Goal: Check status: Check status

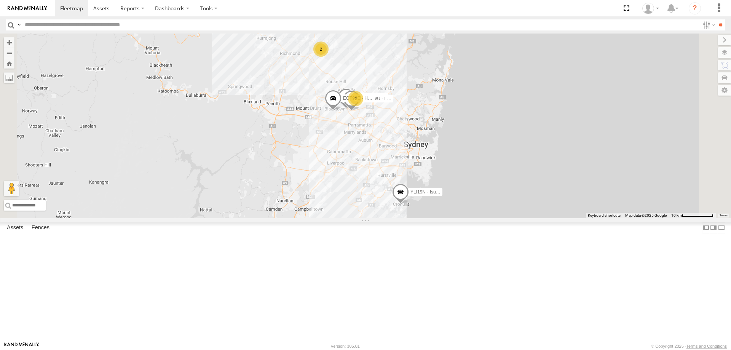
click at [513, 218] on div "YLI19N - Isuzu DMAX ECZ96U - Great Wall 2 CS45WU - LDV EOT93E - HiAce YLI01U - …" at bounding box center [365, 125] width 731 height 185
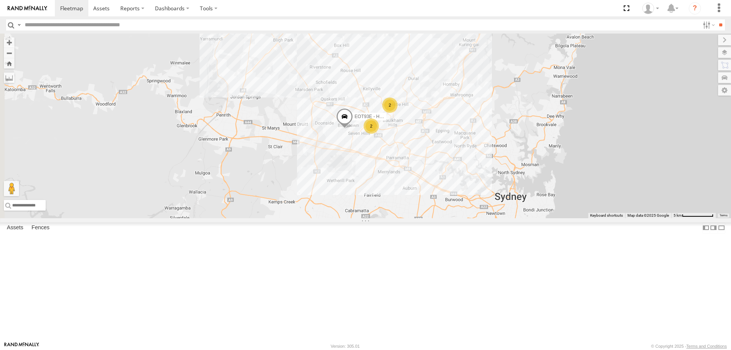
drag, startPoint x: 422, startPoint y: 199, endPoint x: 526, endPoint y: 282, distance: 132.5
click at [526, 218] on div "YLI19N - Isuzu DMAX EOT93E - HiAce YLI01U - Isuzu DMAX 2 2" at bounding box center [365, 125] width 731 height 185
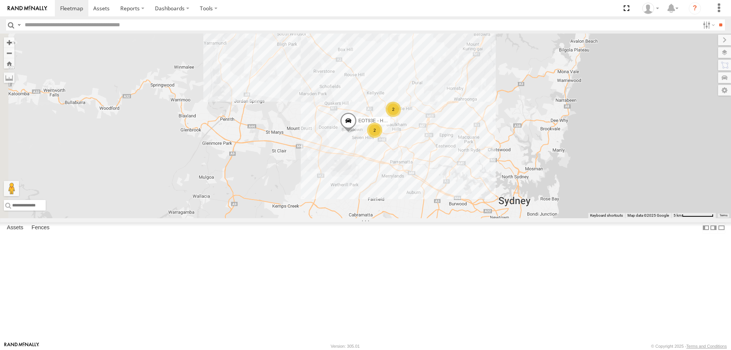
click at [332, 18] on div "2" at bounding box center [324, 10] width 15 height 15
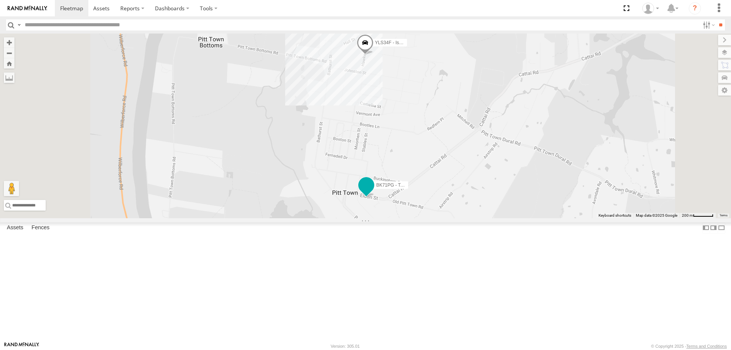
click at [373, 192] on span at bounding box center [366, 185] width 14 height 14
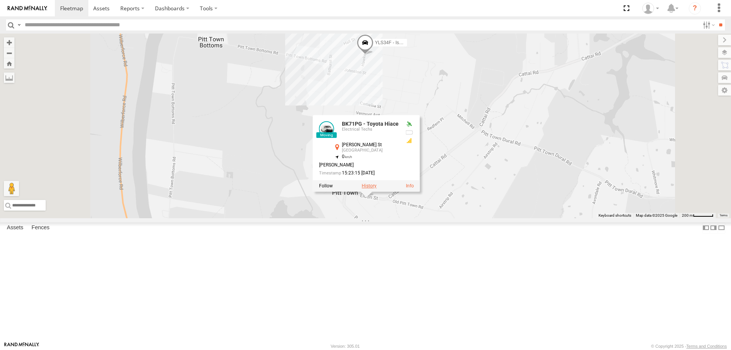
click at [376, 188] on label at bounding box center [369, 185] width 15 height 5
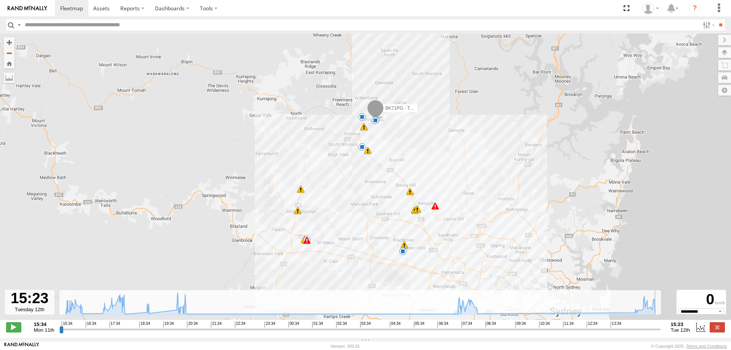
drag, startPoint x: 62, startPoint y: 335, endPoint x: 664, endPoint y: 319, distance: 602.6
type input "**********"
click at [661, 325] on input "range" at bounding box center [359, 328] width 601 height 7
click at [721, 332] on label at bounding box center [716, 327] width 15 height 10
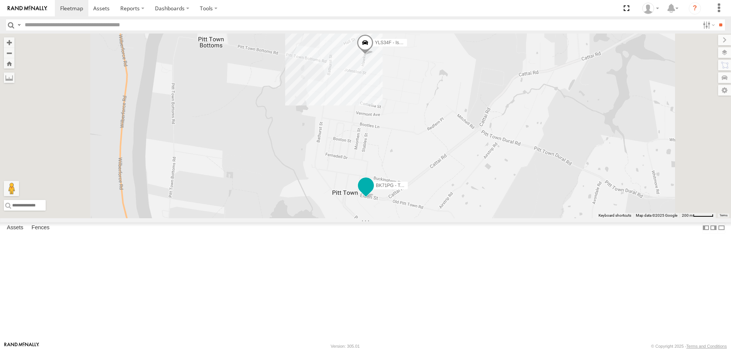
click at [373, 192] on span at bounding box center [366, 185] width 14 height 14
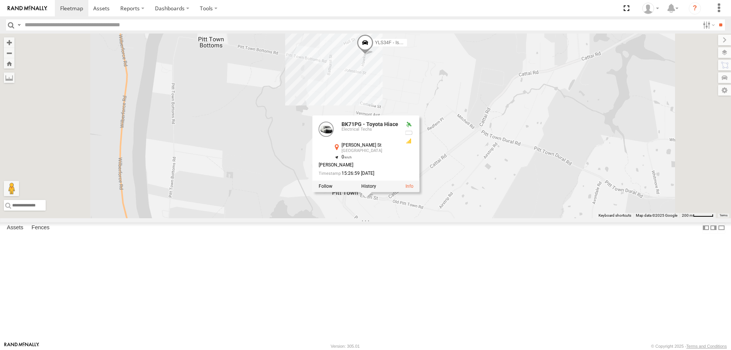
click at [597, 218] on div "BK71PG - Toyota Hiace YLS34F - Isuzu DMAX BK71PG - Toyota Hiace Electrical Tech…" at bounding box center [365, 125] width 731 height 185
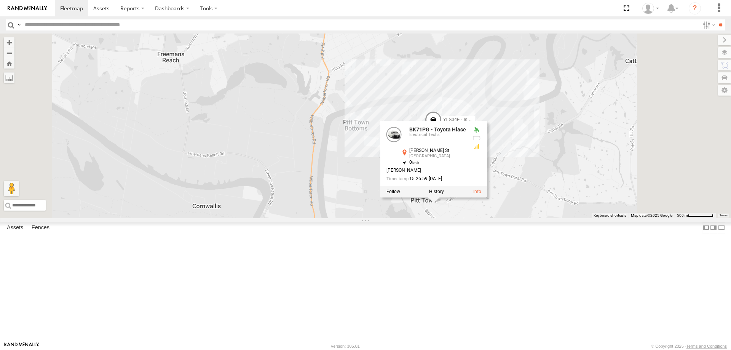
click at [581, 218] on div "BK71PG - Toyota Hiace YLS34F - Isuzu DMAX BK71PG - Toyota Hiace Electrical Tech…" at bounding box center [365, 125] width 731 height 185
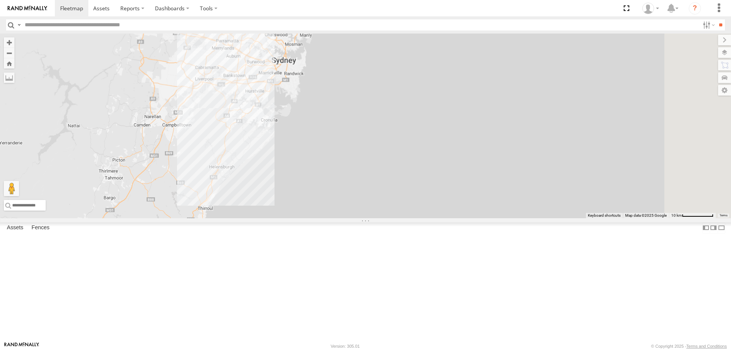
drag, startPoint x: 563, startPoint y: 309, endPoint x: 282, endPoint y: 38, distance: 390.5
click at [282, 38] on div "EOT93E - HiAce YLI01U - Isuzu DMAX 2 2" at bounding box center [365, 125] width 731 height 185
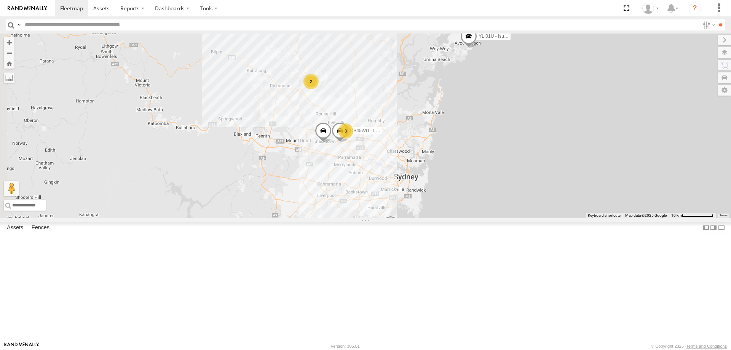
drag, startPoint x: 344, startPoint y: 129, endPoint x: 464, endPoint y: 236, distance: 160.4
click at [464, 218] on div "EOT93E - HiAce YLI01U - Isuzu DMAX 3 2 YLI19N - Isuzu DMAX CS45WU - LDV" at bounding box center [365, 125] width 731 height 185
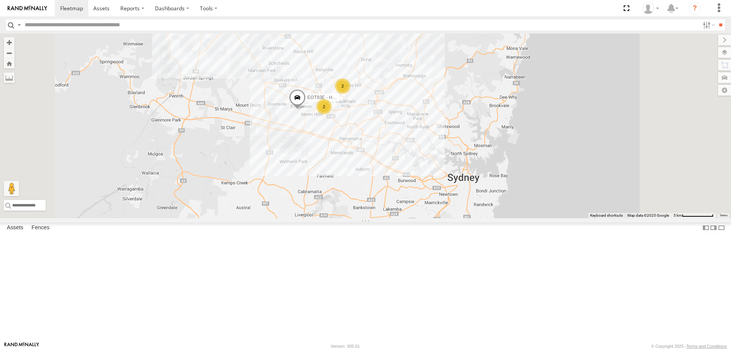
drag, startPoint x: 450, startPoint y: 258, endPoint x: 439, endPoint y: 230, distance: 30.2
click at [439, 218] on div "EOT93E - HiAce YLI01U - Isuzu DMAX YLI19N - Isuzu DMAX 2 2 2" at bounding box center [365, 125] width 731 height 185
